Goal: Information Seeking & Learning: Learn about a topic

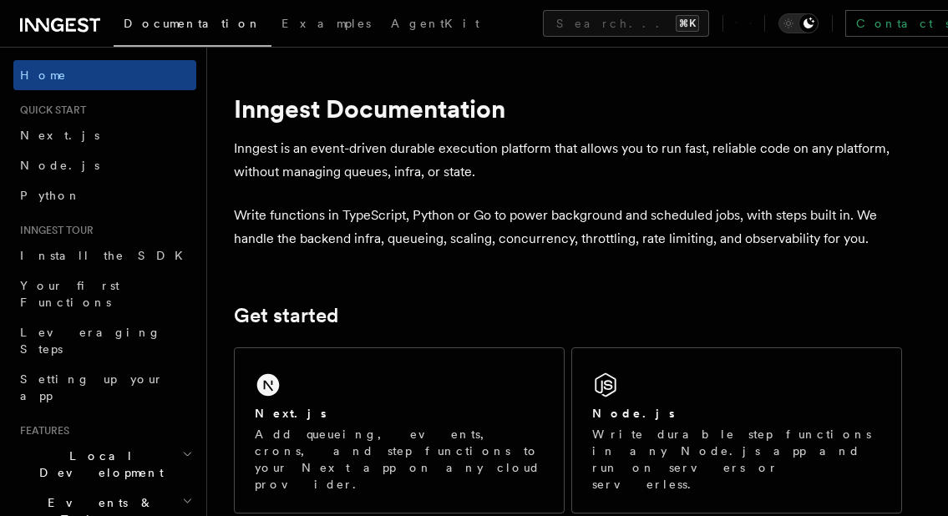
scroll to position [159, 0]
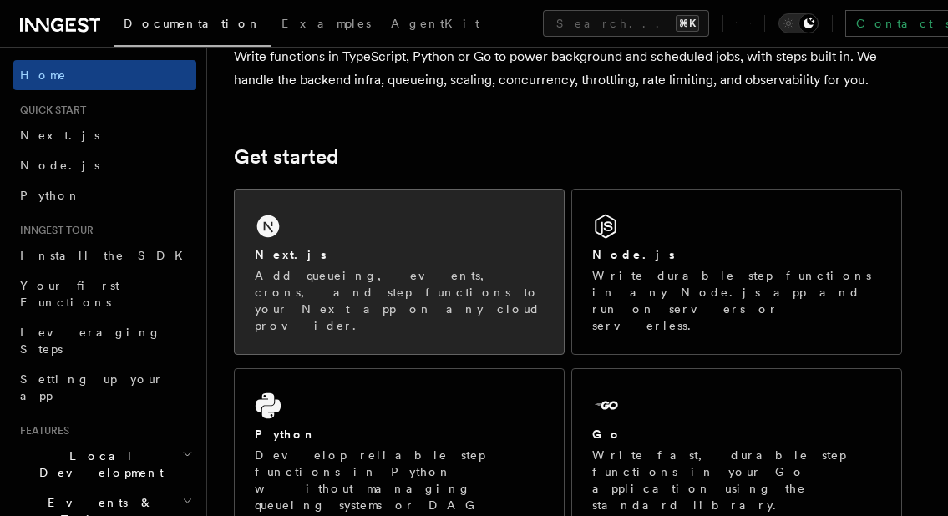
click at [420, 252] on div "Next.js" at bounding box center [399, 255] width 289 height 18
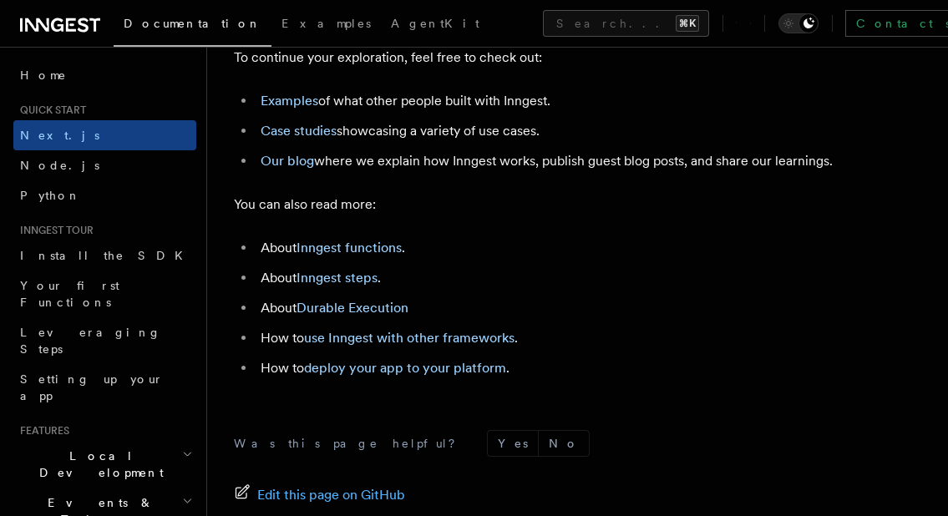
scroll to position [10729, 0]
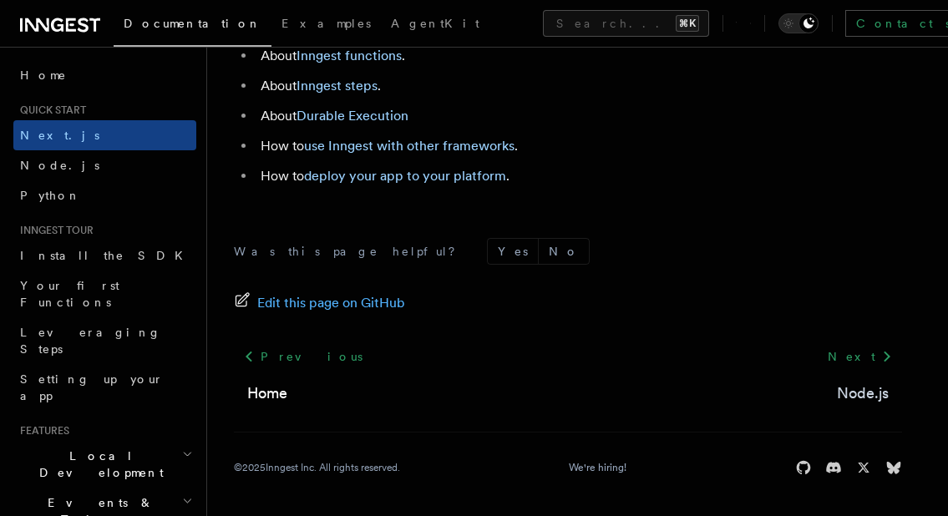
click at [841, 392] on link "Node.js" at bounding box center [863, 393] width 52 height 23
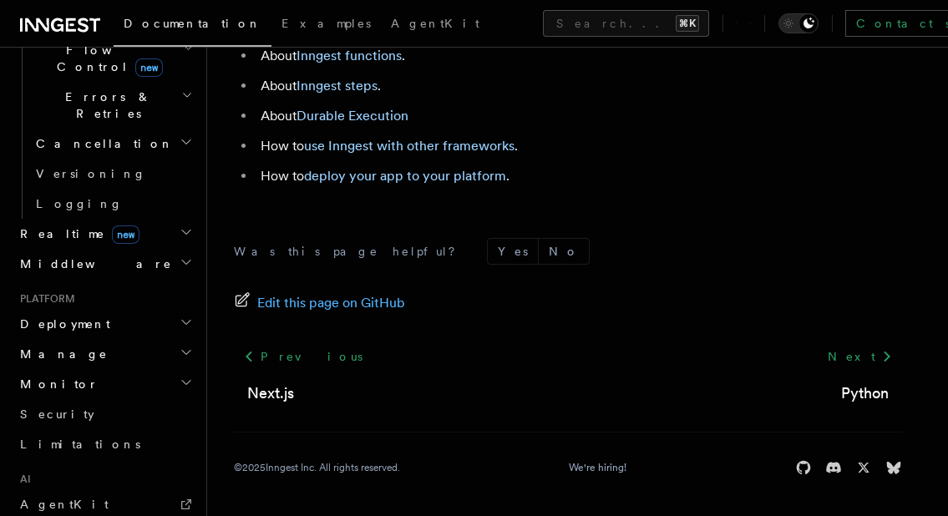
scroll to position [785, 0]
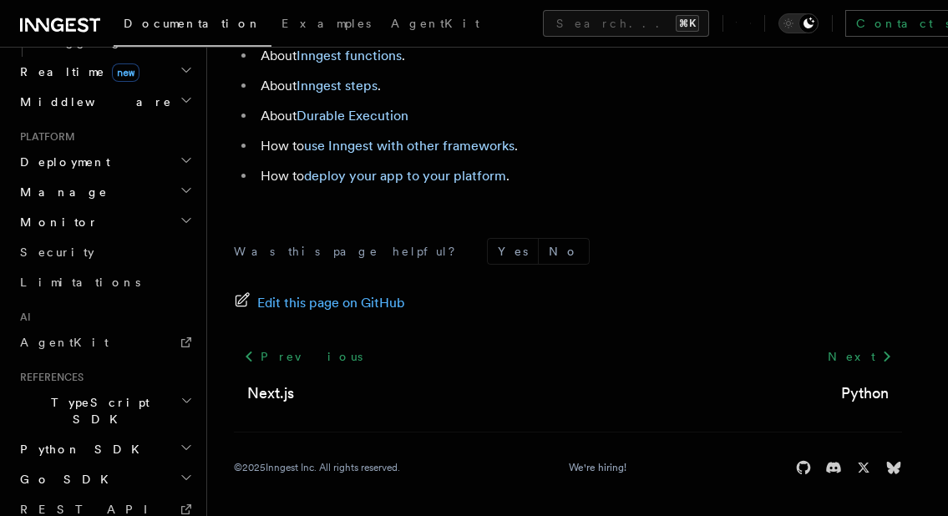
click at [106, 387] on h2 "TypeScript SDK" at bounding box center [104, 410] width 183 height 47
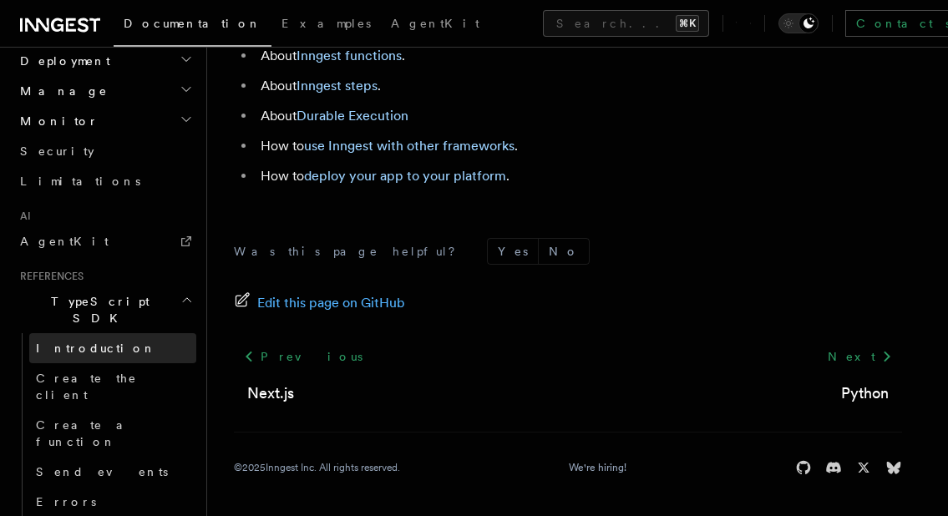
scroll to position [918, 0]
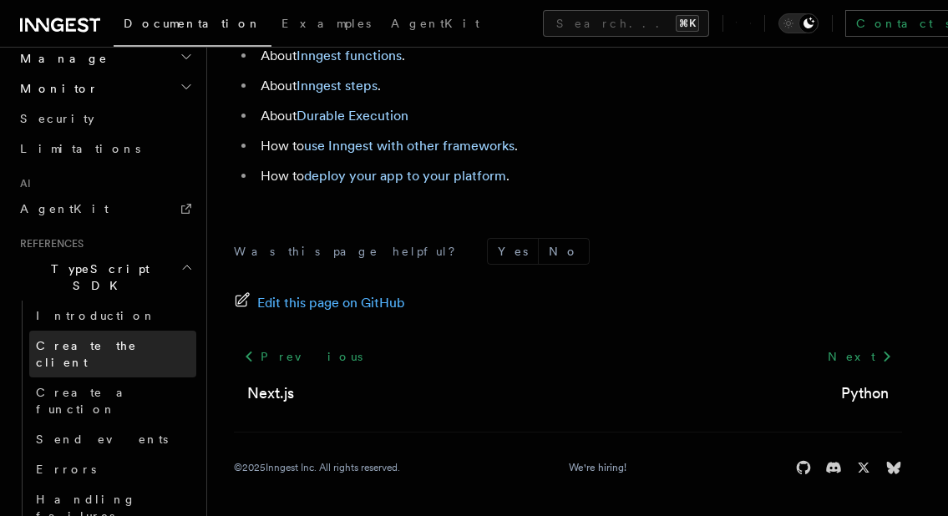
click at [90, 339] on span "Create the client" at bounding box center [86, 354] width 101 height 30
